Goal: Task Accomplishment & Management: Manage account settings

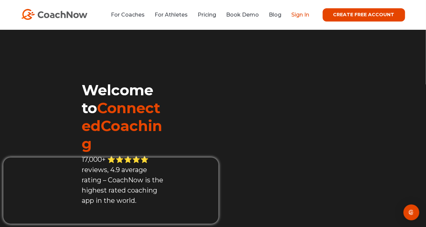
click at [300, 14] on link "Sign In" at bounding box center [301, 15] width 18 height 6
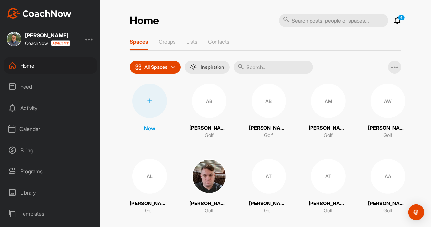
click at [41, 127] on div "Calendar" at bounding box center [50, 129] width 93 height 17
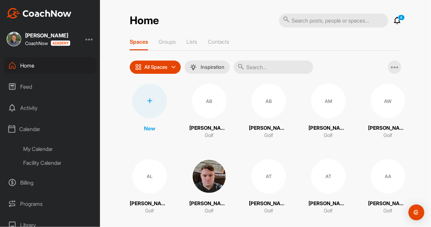
click at [51, 149] on div "My Calendar" at bounding box center [58, 149] width 78 height 14
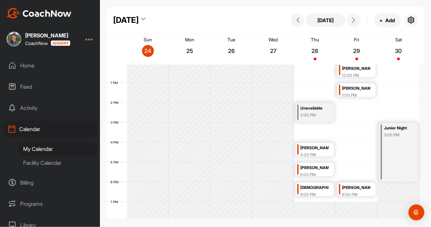
scroll to position [247, 0]
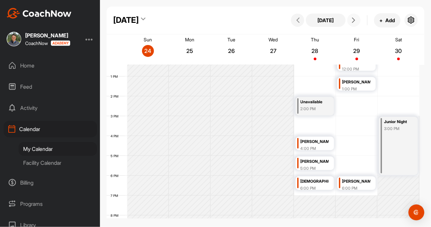
click at [354, 19] on icon at bounding box center [353, 20] width 5 height 5
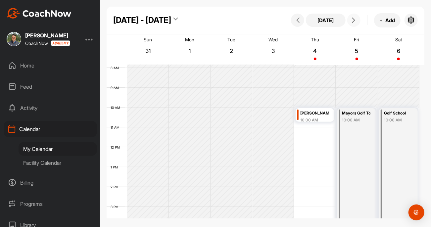
scroll to position [148, 0]
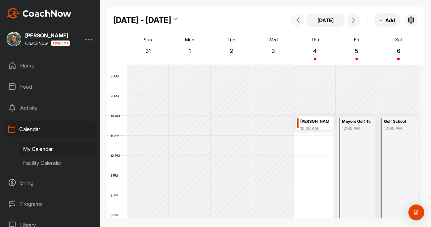
click at [299, 20] on icon at bounding box center [297, 20] width 5 height 5
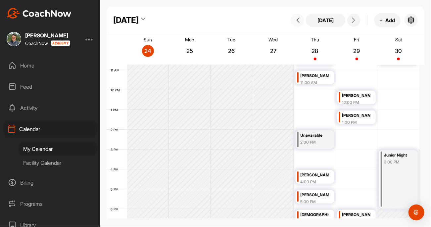
scroll to position [213, 0]
click at [395, 154] on div "Junior Night" at bounding box center [398, 155] width 28 height 8
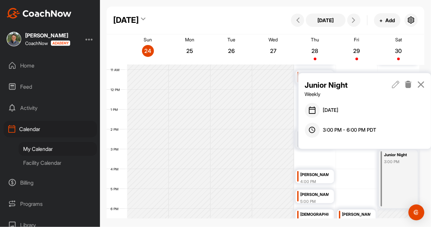
click at [396, 84] on icon at bounding box center [396, 84] width 8 height 7
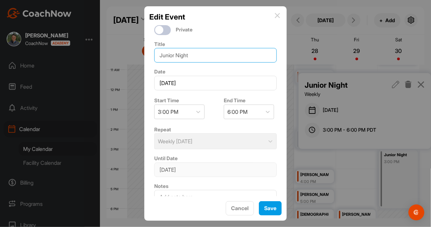
drag, startPoint x: 206, startPoint y: 56, endPoint x: 126, endPoint y: 59, distance: 80.1
click at [126, 59] on div "Edit Event Private Title Junior Night Date [DATE] Start Time 3:00 PM End Time 6…" at bounding box center [215, 113] width 431 height 227
type input "u"
type input "UNAVAILABLE"
click at [198, 113] on icon at bounding box center [198, 112] width 7 height 7
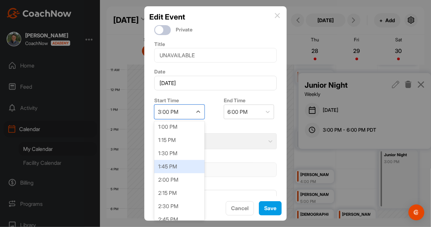
scroll to position [680, 0]
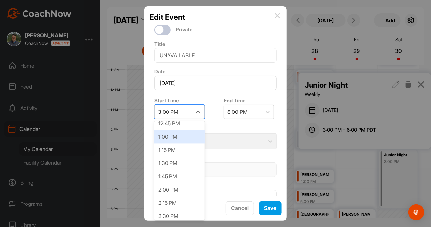
click at [186, 140] on div "1:00 PM" at bounding box center [179, 136] width 50 height 13
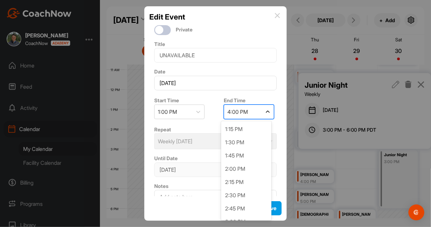
click at [268, 111] on icon at bounding box center [267, 112] width 7 height 7
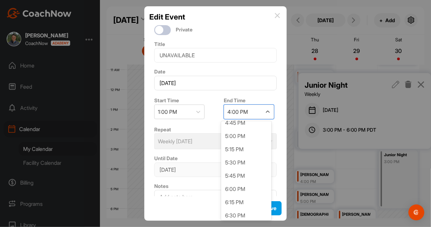
scroll to position [198, 0]
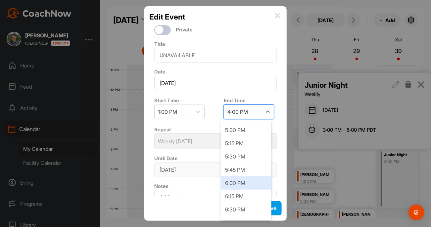
click at [246, 183] on div "6:00 PM" at bounding box center [246, 182] width 50 height 13
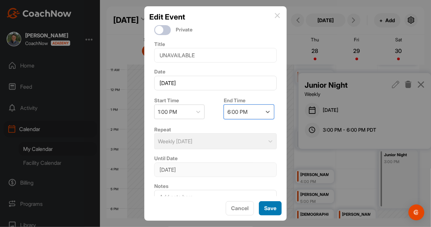
click at [266, 210] on button "Save" at bounding box center [270, 208] width 23 height 14
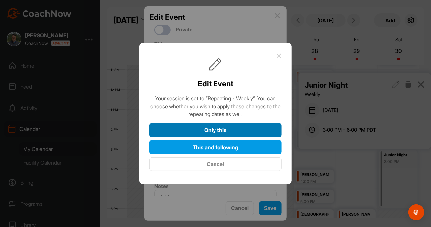
click at [240, 128] on button "Only this" at bounding box center [215, 130] width 132 height 14
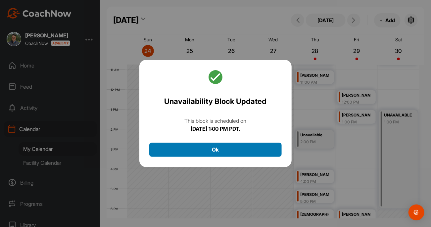
click at [240, 149] on button "Ok" at bounding box center [215, 150] width 132 height 14
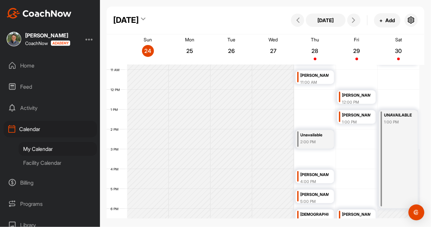
scroll to position [180, 0]
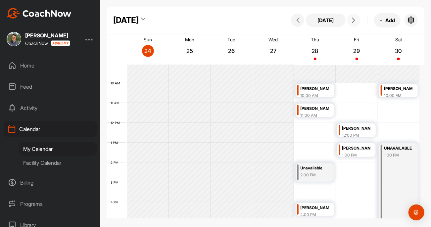
click at [353, 23] on button at bounding box center [353, 20] width 13 height 13
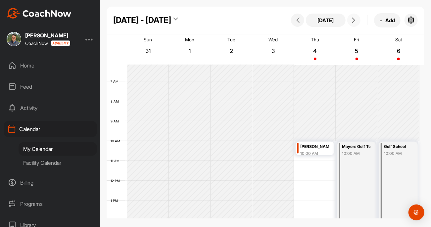
scroll to position [114, 0]
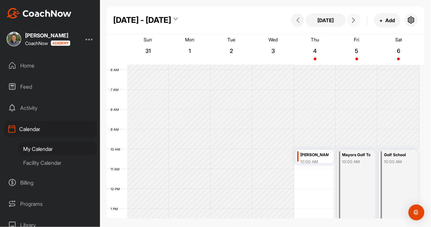
click at [352, 23] on button at bounding box center [353, 20] width 13 height 13
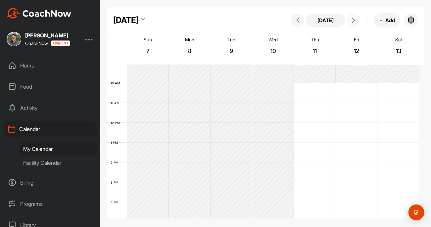
scroll to position [147, 0]
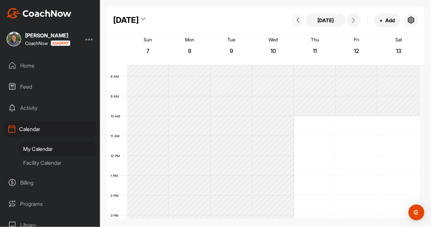
click at [301, 22] on span at bounding box center [298, 20] width 8 height 5
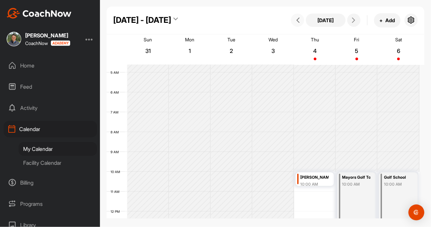
scroll to position [81, 0]
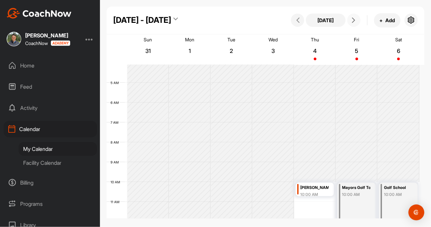
click at [354, 23] on icon at bounding box center [353, 20] width 5 height 5
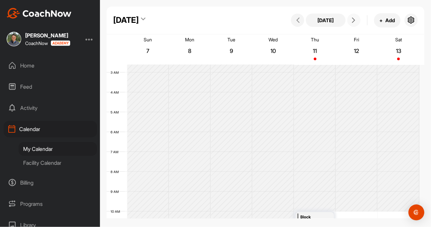
scroll to position [48, 0]
